Goal: Information Seeking & Learning: Learn about a topic

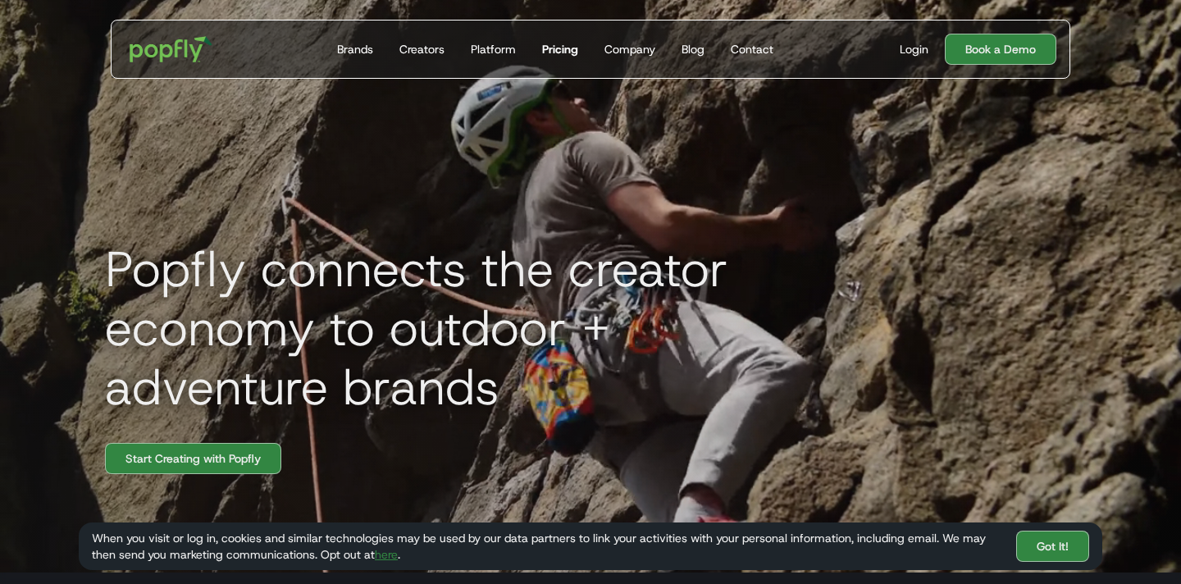
click at [563, 45] on div "Pricing" at bounding box center [560, 49] width 36 height 16
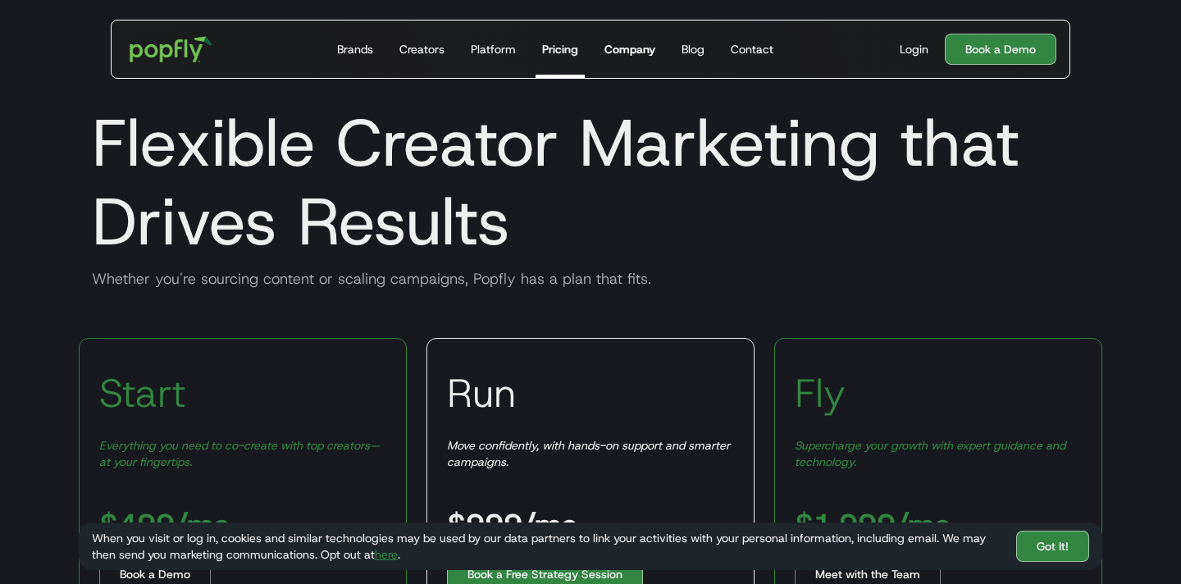
click at [628, 48] on div "Company" at bounding box center [629, 49] width 51 height 16
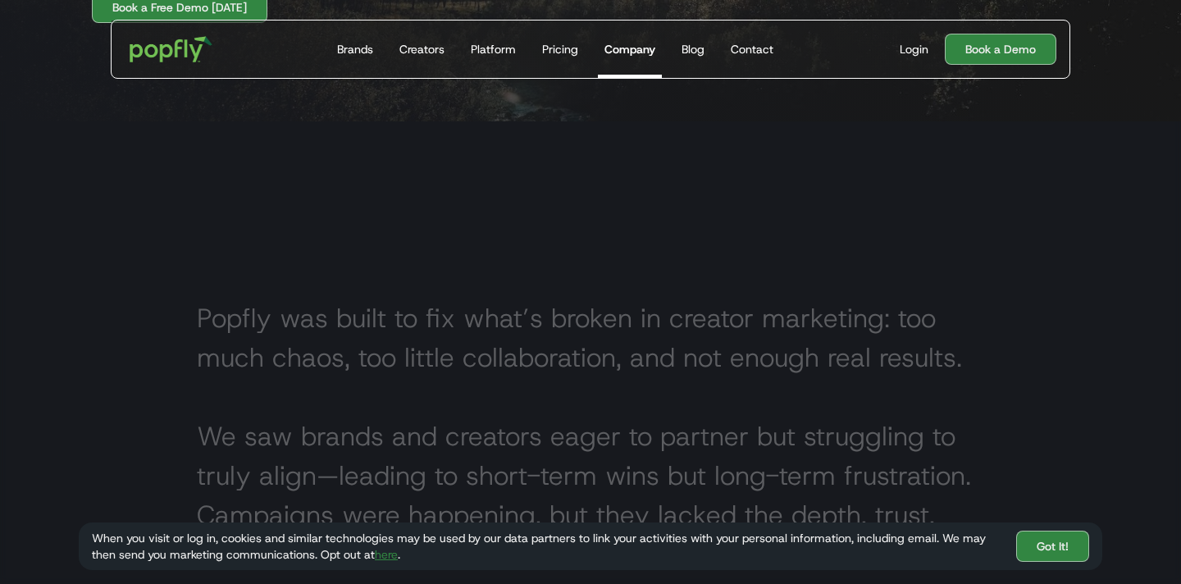
scroll to position [289, 0]
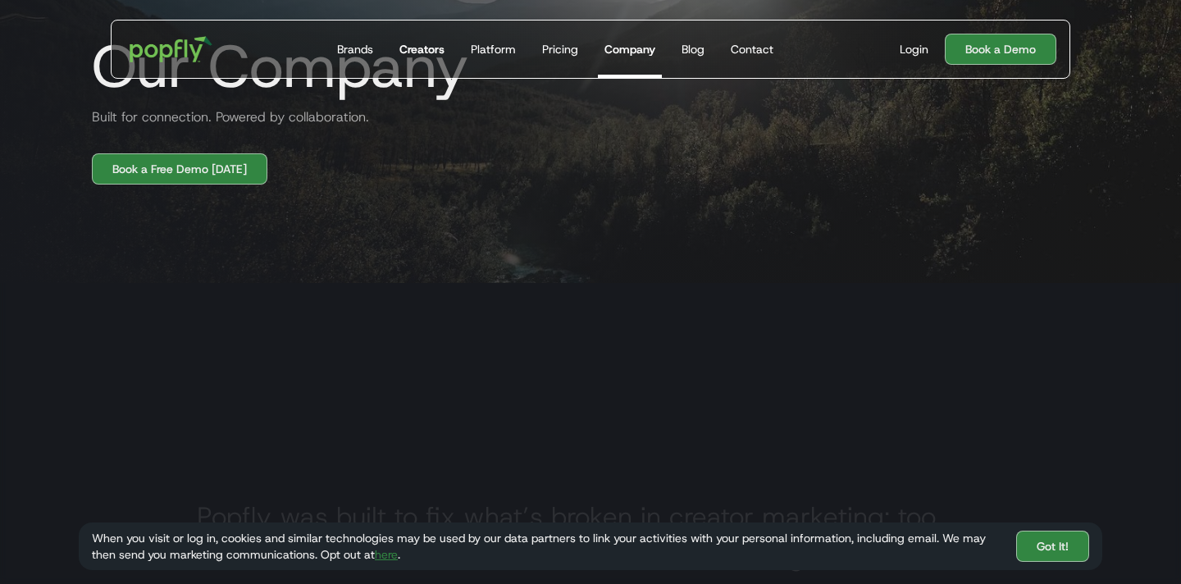
click at [426, 50] on div "Creators" at bounding box center [421, 49] width 45 height 16
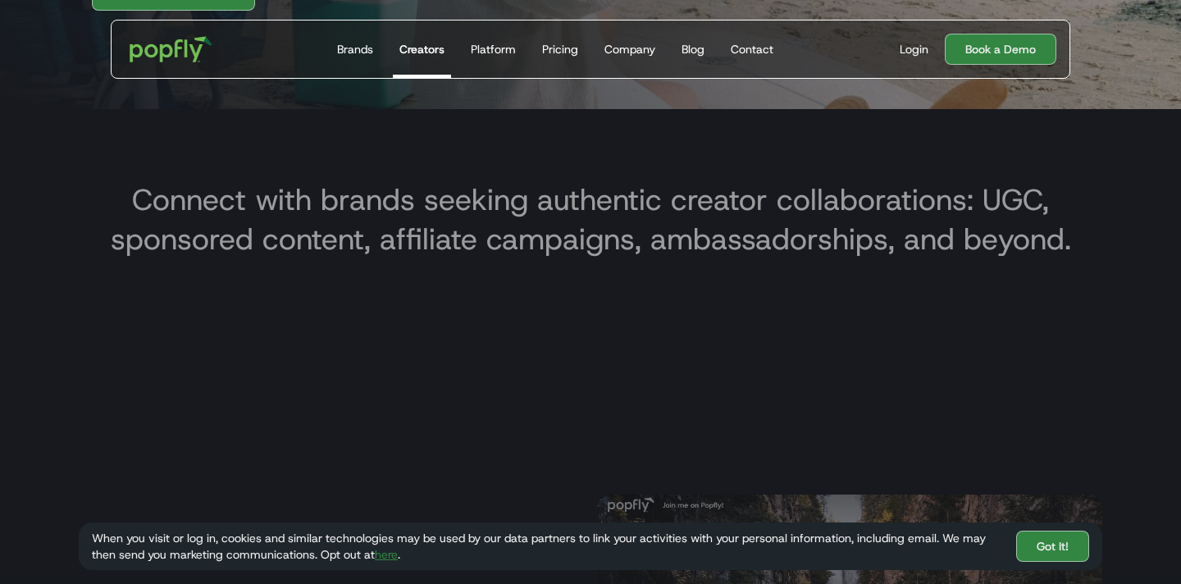
scroll to position [204, 0]
